Goal: Task Accomplishment & Management: Use online tool/utility

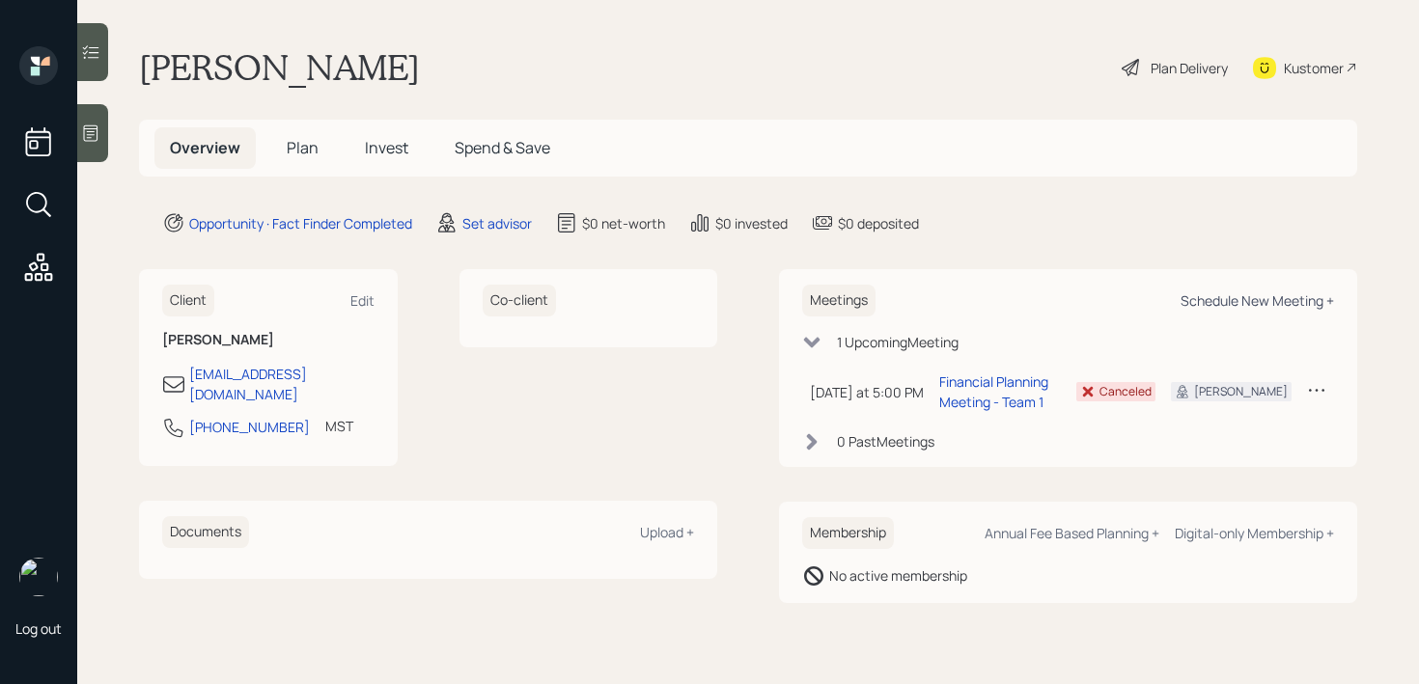
select select "round-[PERSON_NAME]"
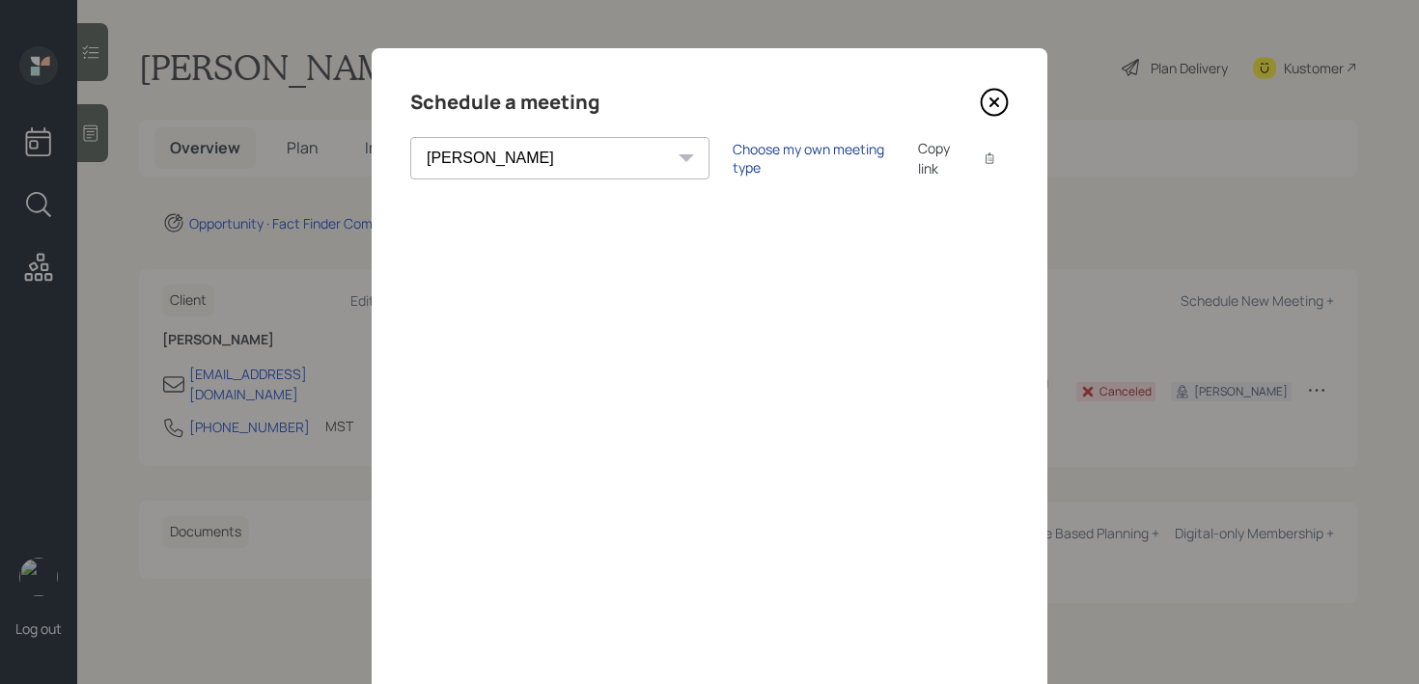
click at [762, 154] on div "Choose my own meeting type" at bounding box center [814, 158] width 162 height 37
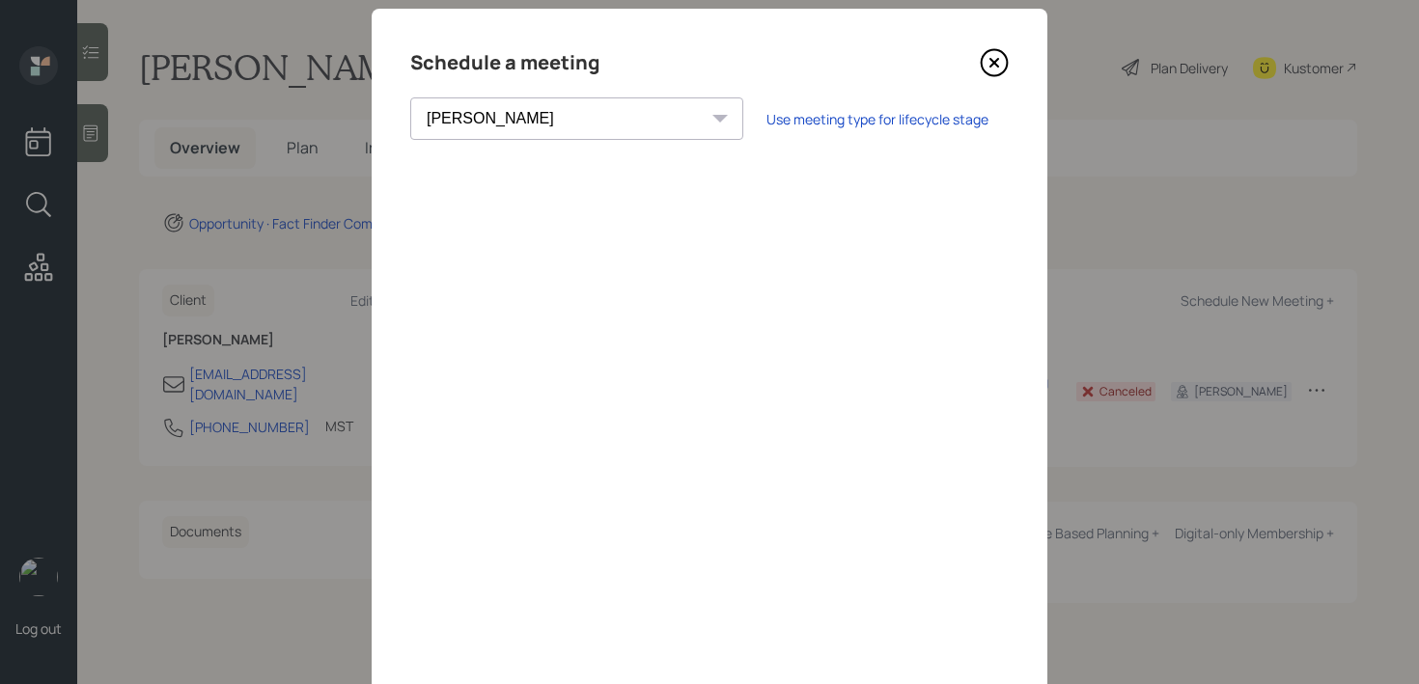
scroll to position [34, 0]
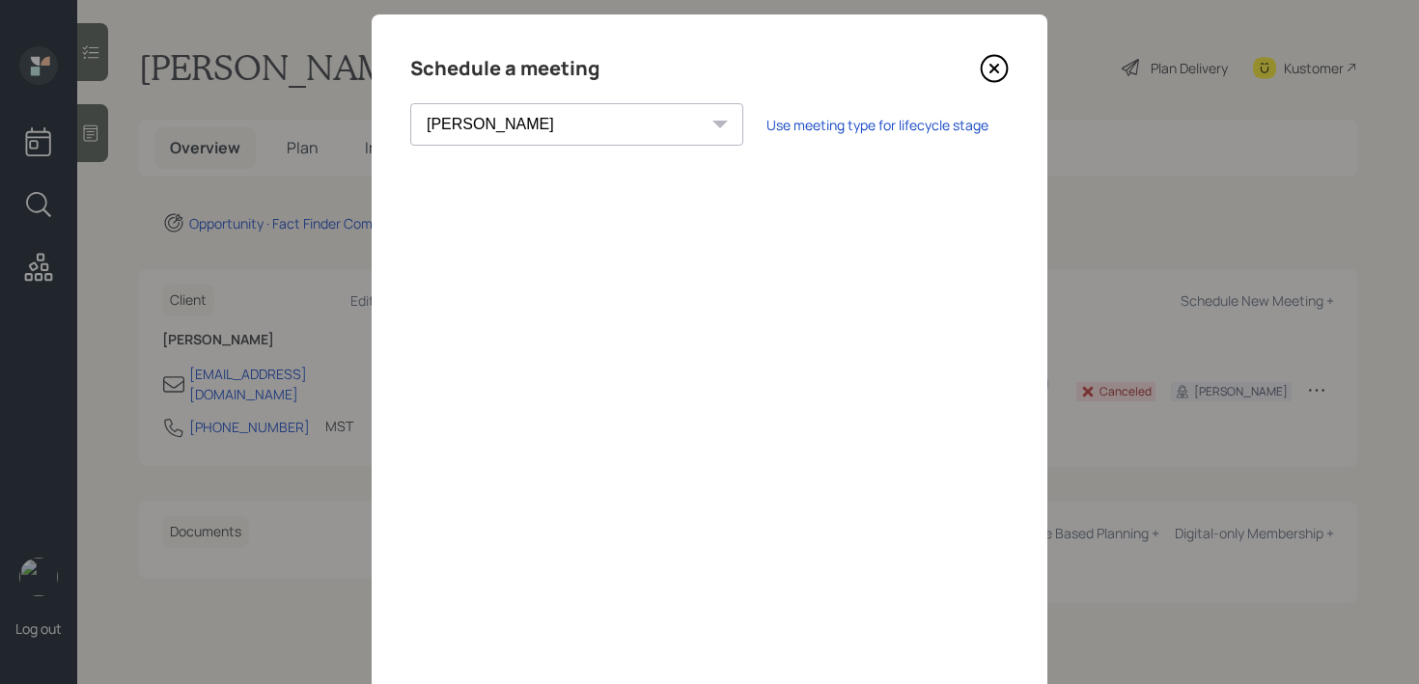
click at [993, 69] on icon at bounding box center [994, 69] width 8 height 8
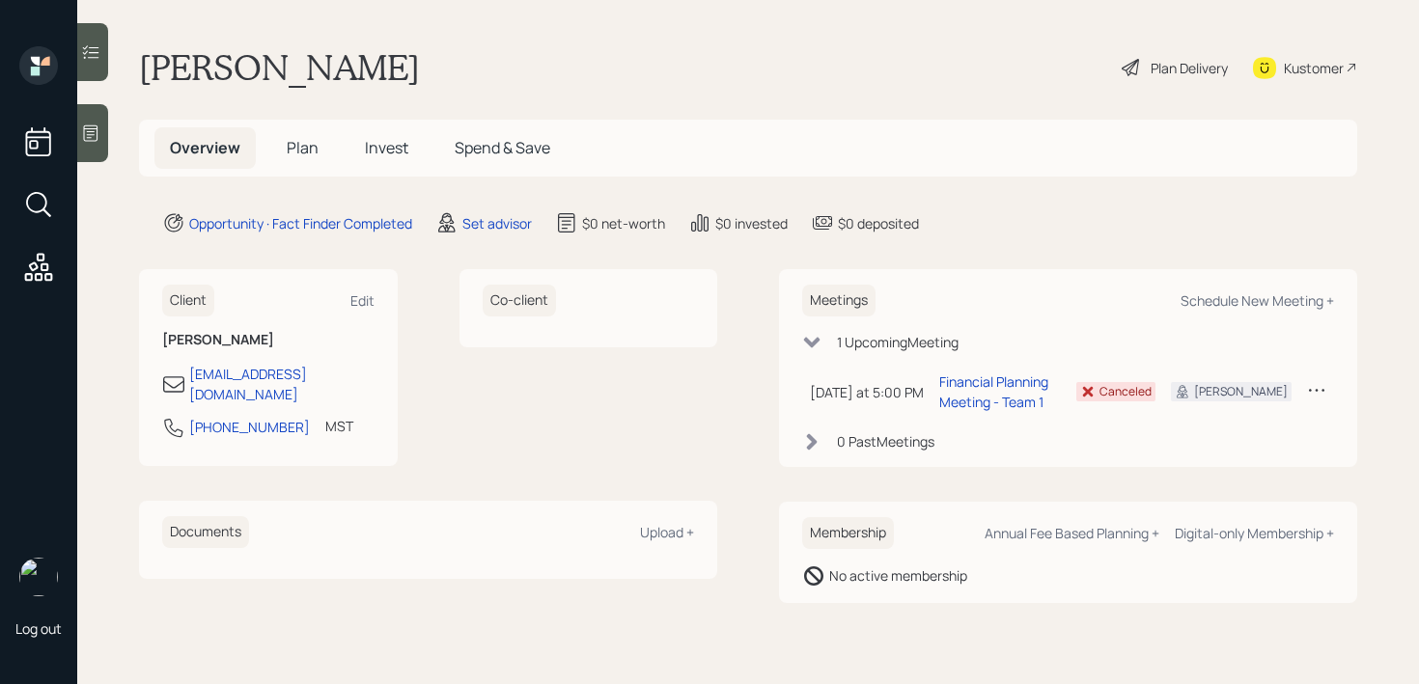
click at [104, 133] on div at bounding box center [92, 133] width 31 height 58
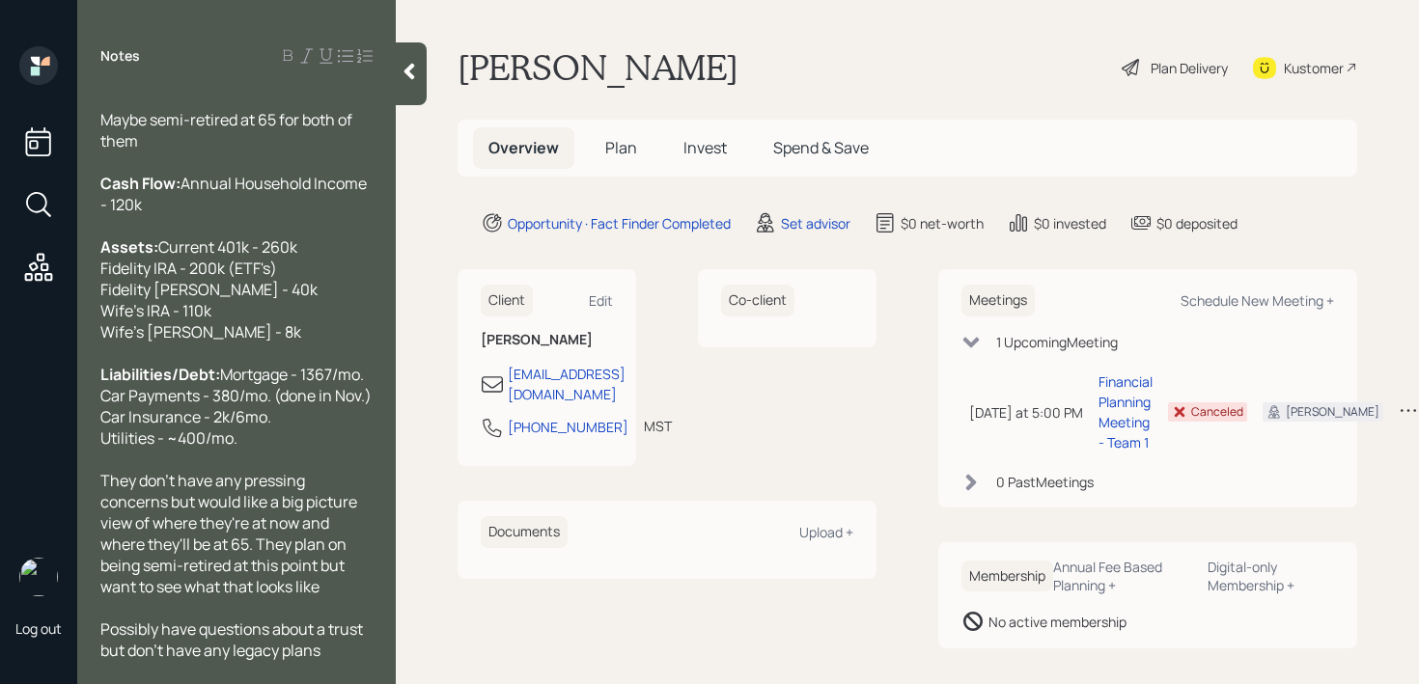
scroll to position [124, 0]
